Goal: Task Accomplishment & Management: Manage account settings

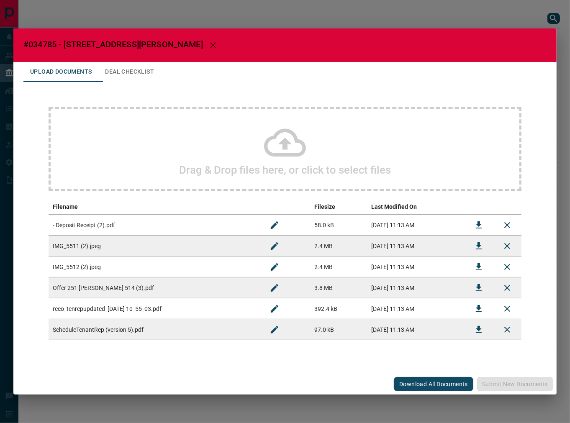
click at [47, 42] on span "#034785 - [STREET_ADDRESS][PERSON_NAME]" at bounding box center [113, 44] width 180 height 10
copy span "034785"
click at [475, 288] on icon "Download" at bounding box center [479, 288] width 10 height 10
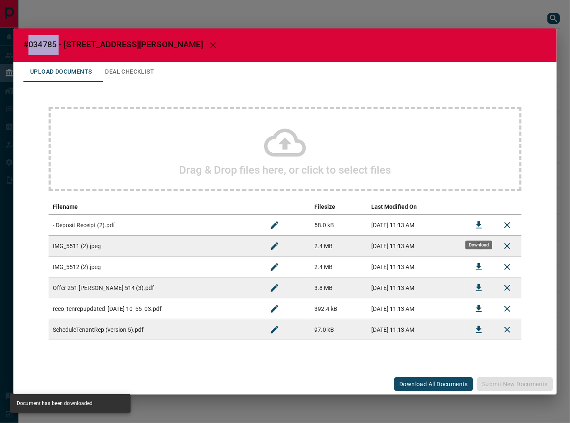
click at [473, 223] on button "Download" at bounding box center [479, 225] width 20 height 20
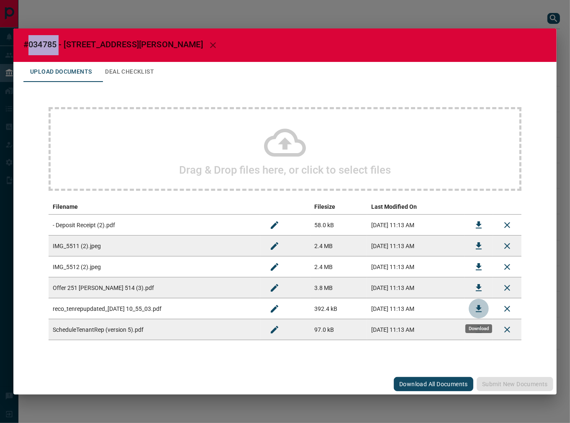
click at [478, 301] on button "Download" at bounding box center [479, 309] width 20 height 20
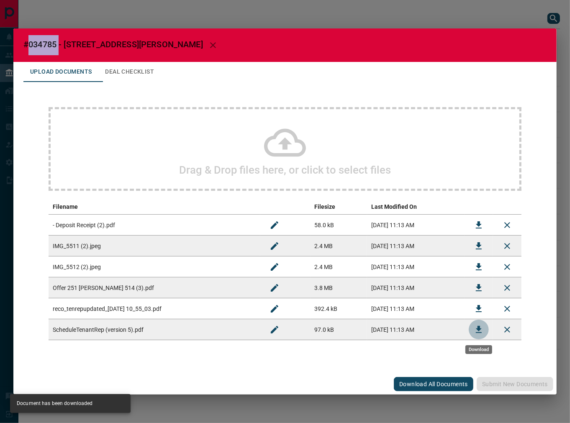
click at [477, 325] on icon "Download" at bounding box center [479, 330] width 10 height 10
click at [123, 72] on button "Deal Checklist" at bounding box center [129, 72] width 62 height 20
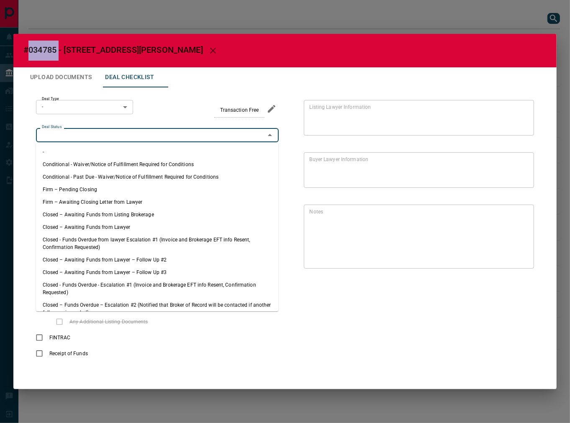
click at [77, 139] on input "Deal Status" at bounding box center [151, 135] width 224 height 9
click at [81, 182] on li "Conditional - Past Due - Waiver/Notice of Fulfillment Required for Conditions" at bounding box center [157, 177] width 243 height 13
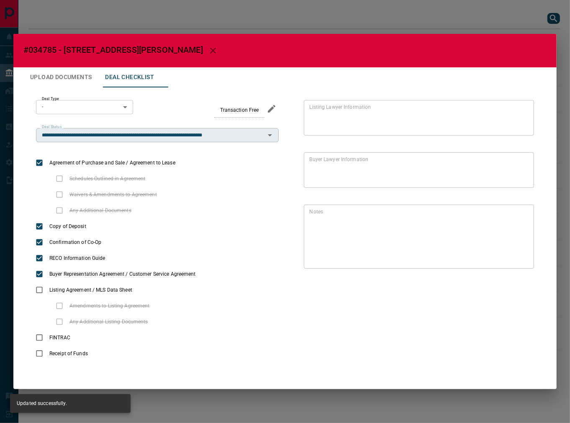
click at [85, 141] on div "**********" at bounding box center [157, 135] width 243 height 14
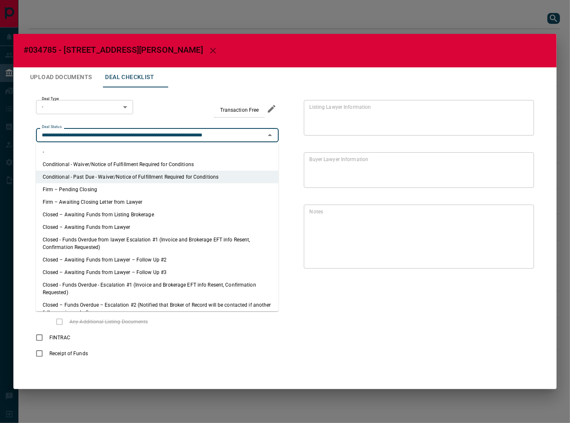
click at [83, 189] on li "Firm – Pending Closing" at bounding box center [157, 189] width 243 height 13
type input "**********"
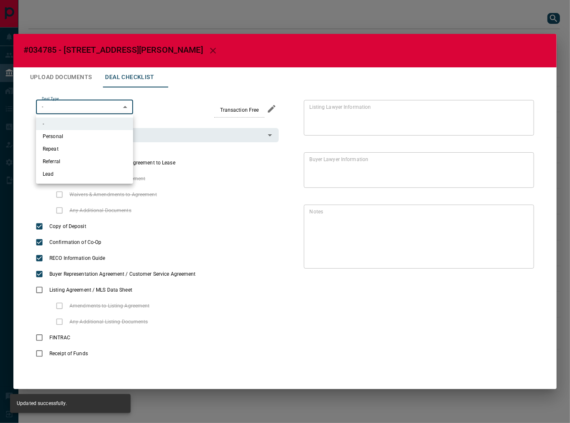
drag, startPoint x: 77, startPoint y: 110, endPoint x: 95, endPoint y: 174, distance: 66.3
click at [78, 111] on body "Lead Transfers Leads Deals Listings Campaigns Quota Rules Agent Quotas Admin Mo…" at bounding box center [285, 199] width 570 height 399
click at [85, 172] on li "Lead" at bounding box center [84, 174] width 97 height 13
type input "*"
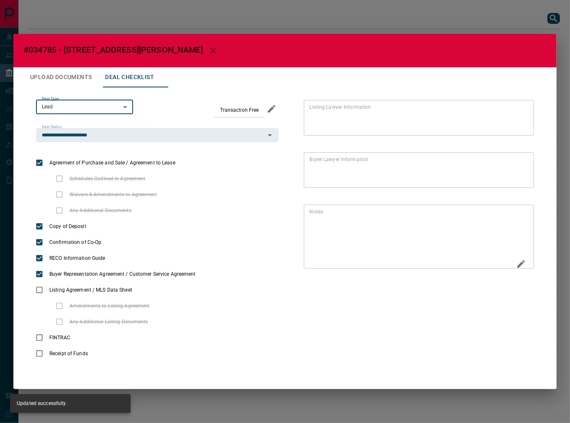
click at [518, 260] on icon "Edit" at bounding box center [521, 264] width 10 height 10
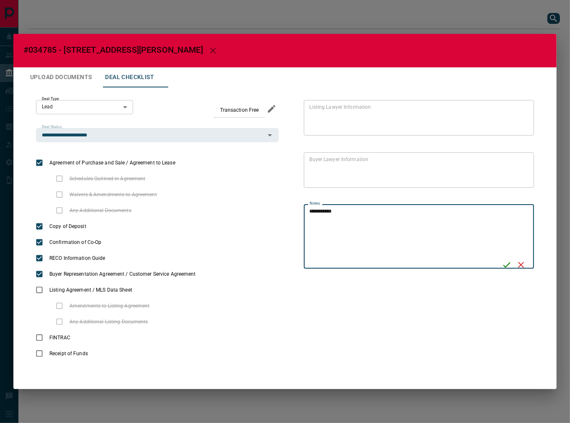
type textarea "**********"
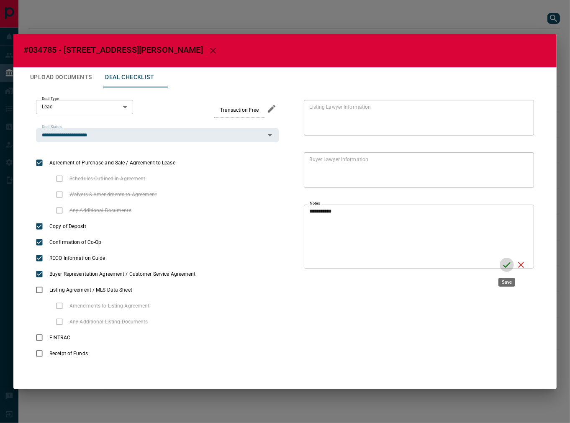
drag, startPoint x: 501, startPoint y: 261, endPoint x: 30, endPoint y: 52, distance: 515.6
click at [500, 261] on div "**********" at bounding box center [419, 237] width 230 height 64
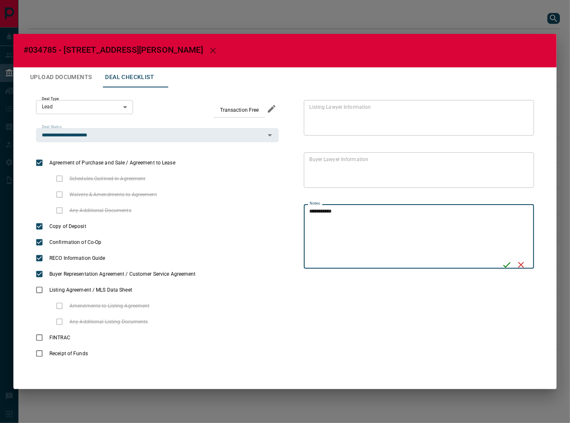
click at [63, 86] on button "Upload Documents" at bounding box center [60, 77] width 75 height 20
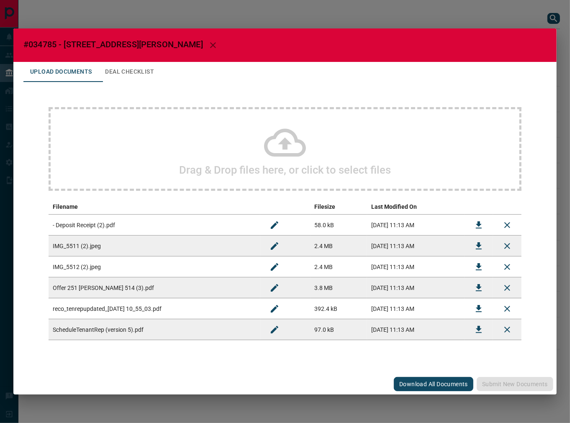
click at [124, 141] on div "Drag & Drop files here, or click to select files" at bounding box center [285, 149] width 473 height 84
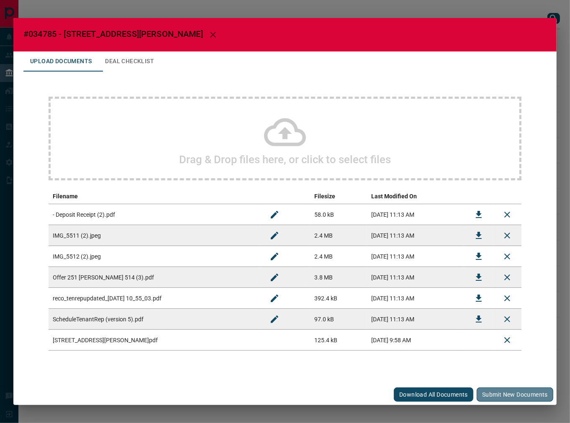
click at [498, 391] on button "Submit new documents" at bounding box center [515, 395] width 77 height 14
click at [139, 63] on button "Deal Checklist" at bounding box center [129, 62] width 62 height 20
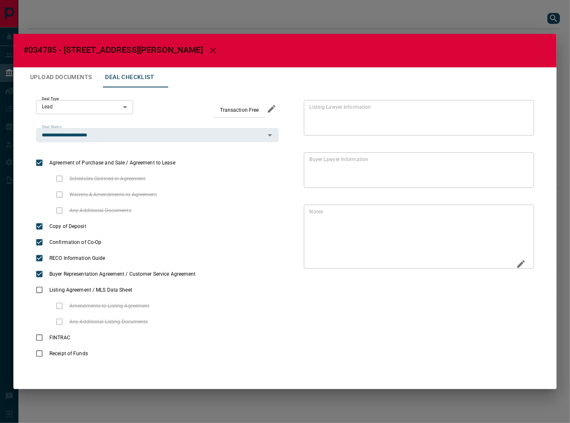
click at [528, 265] on button "Edit" at bounding box center [521, 265] width 14 height 16
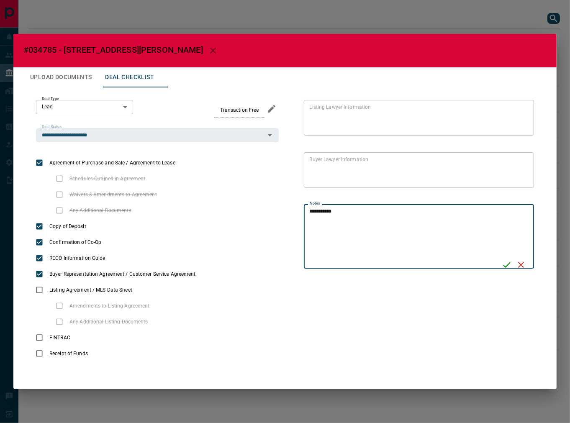
type textarea "**********"
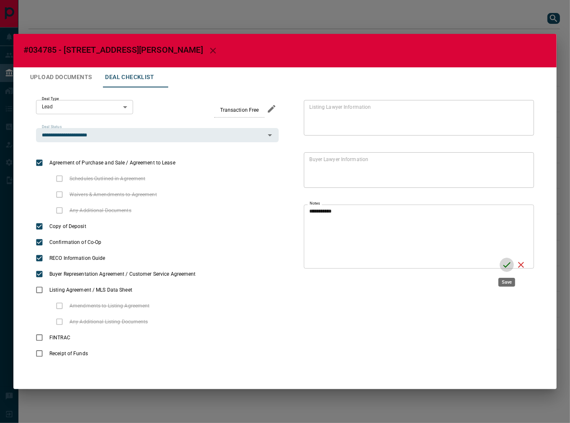
click at [508, 263] on icon "Save" at bounding box center [507, 265] width 10 height 10
